Goal: Obtain resource: Download file/media

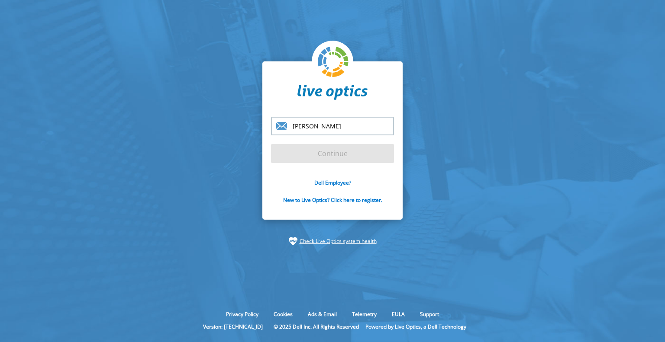
type input "pedro.gamboa@pamafe.pt"
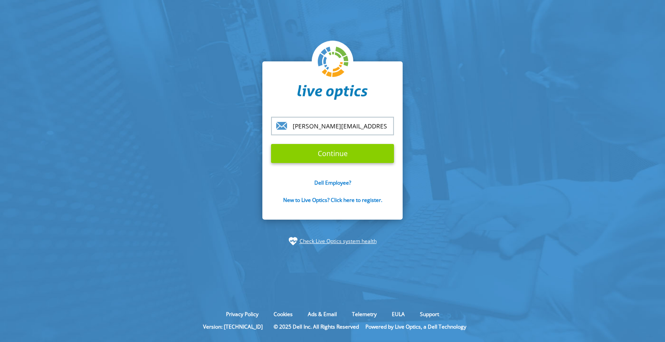
click at [339, 158] on input "Continue" at bounding box center [332, 153] width 123 height 19
click at [332, 157] on input "Continue" at bounding box center [332, 153] width 123 height 19
click at [338, 151] on input "Continue" at bounding box center [332, 153] width 123 height 19
click at [271, 144] on input "Continue" at bounding box center [332, 153] width 123 height 19
drag, startPoint x: 320, startPoint y: 150, endPoint x: 338, endPoint y: 183, distance: 37.2
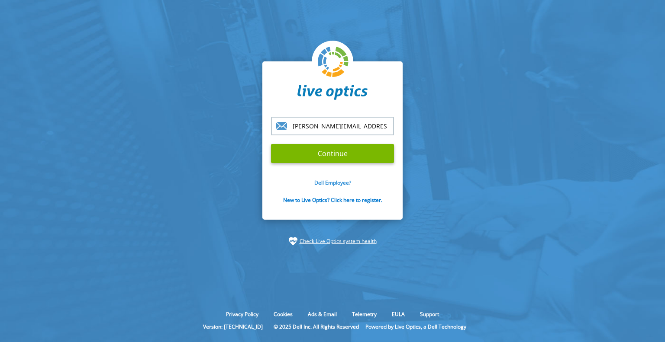
click at [338, 183] on form "pedro.gamboa@pamafe.pt Continue Dell Employee? New to Live Optics? Click here t…" at bounding box center [332, 165] width 123 height 97
click at [338, 183] on link "Dell Employee?" at bounding box center [332, 182] width 37 height 7
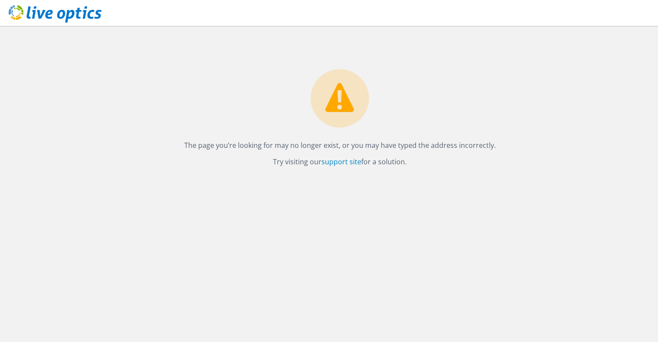
click at [329, 156] on p "Try visiting our support site for a solution." at bounding box center [339, 162] width 619 height 12
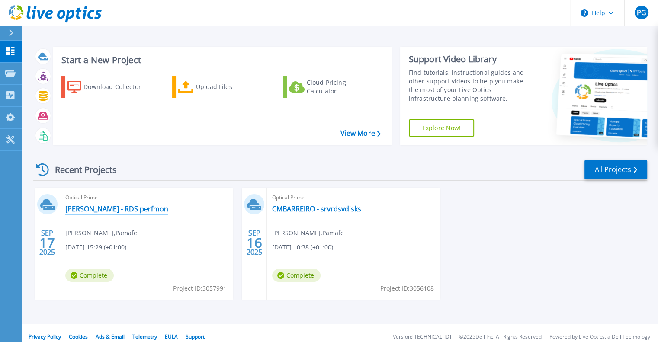
scroll to position [7, 0]
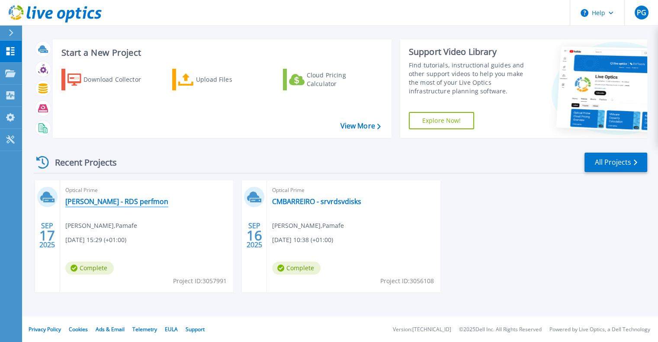
click at [118, 204] on link "CM Barreiro - RDS perfmon" at bounding box center [116, 201] width 103 height 9
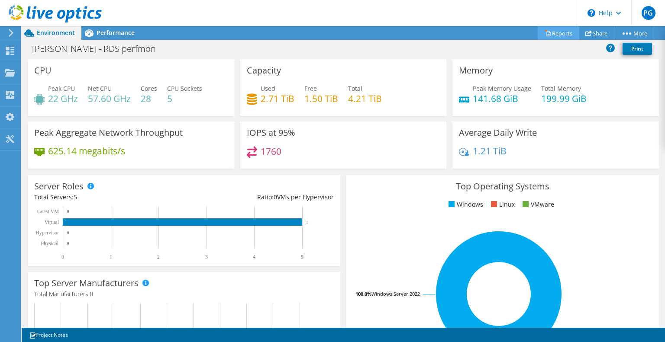
click at [552, 32] on link "Reports" at bounding box center [559, 32] width 42 height 13
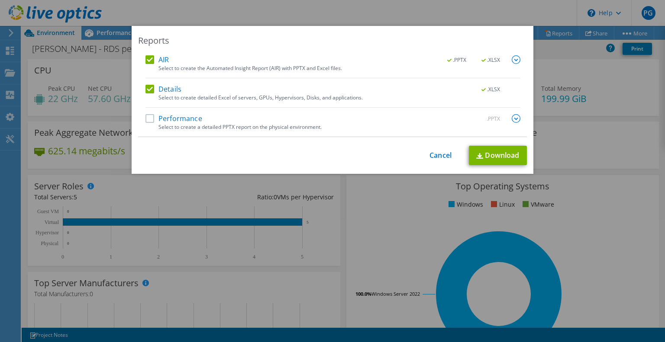
click at [150, 118] on label "Performance" at bounding box center [173, 118] width 57 height 9
click at [0, 0] on input "Performance" at bounding box center [0, 0] width 0 height 0
click at [492, 156] on link "Download" at bounding box center [498, 155] width 58 height 19
click at [393, 222] on div "Reports AIR .PPTX .XLSX Select to create the Automated Insight Report (AIR) wit…" at bounding box center [332, 171] width 665 height 290
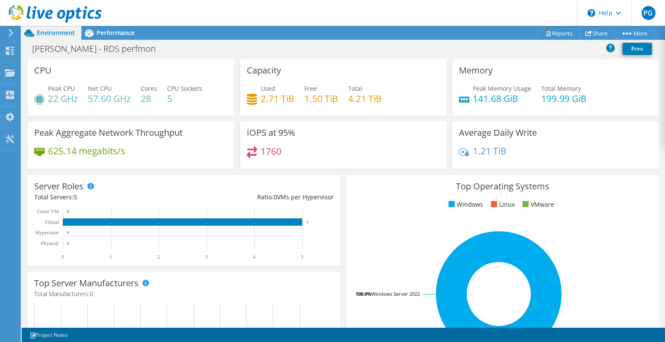
click at [52, 33] on span "Environment" at bounding box center [56, 33] width 38 height 8
click at [9, 32] on icon at bounding box center [11, 33] width 6 height 8
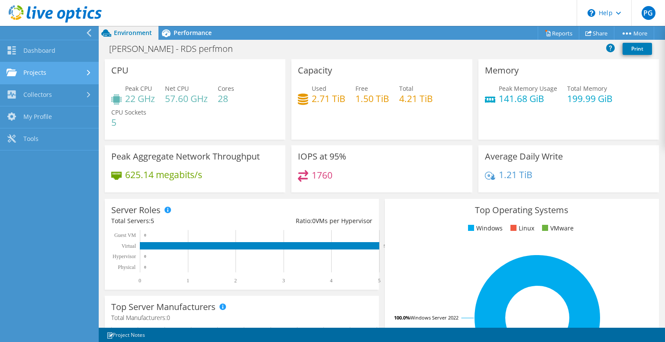
click at [33, 75] on link "Projects" at bounding box center [49, 73] width 99 height 22
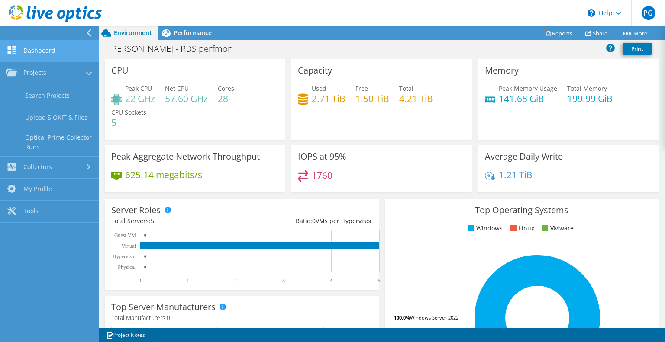
click at [40, 54] on link "Dashboard" at bounding box center [49, 51] width 99 height 22
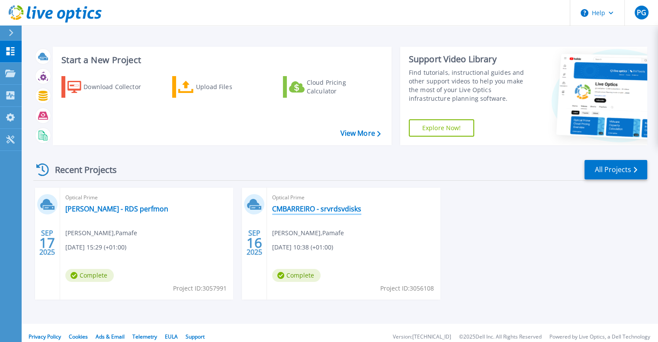
click at [308, 205] on link "CMBARREIRO - srvrdsvdisks" at bounding box center [316, 209] width 89 height 9
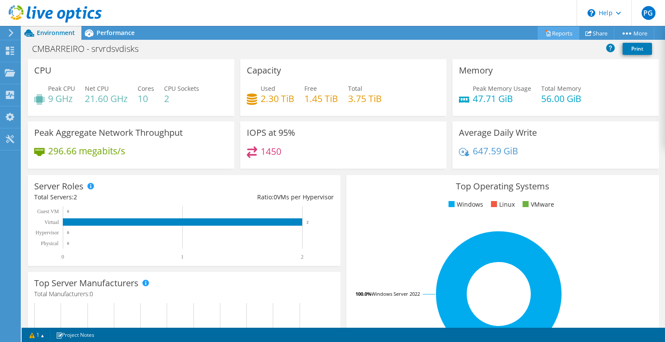
click at [567, 32] on link "Reports" at bounding box center [559, 32] width 42 height 13
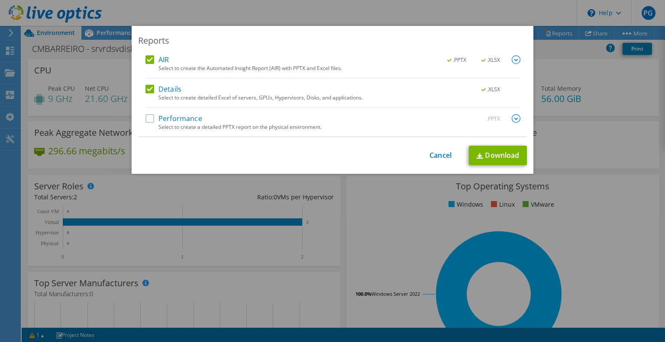
click at [147, 118] on label "Performance" at bounding box center [173, 118] width 57 height 9
click at [0, 0] on input "Performance" at bounding box center [0, 0] width 0 height 0
click at [498, 159] on link "Download" at bounding box center [498, 155] width 58 height 19
click at [436, 155] on link "Cancel" at bounding box center [440, 155] width 22 height 8
